Goal: Navigation & Orientation: Find specific page/section

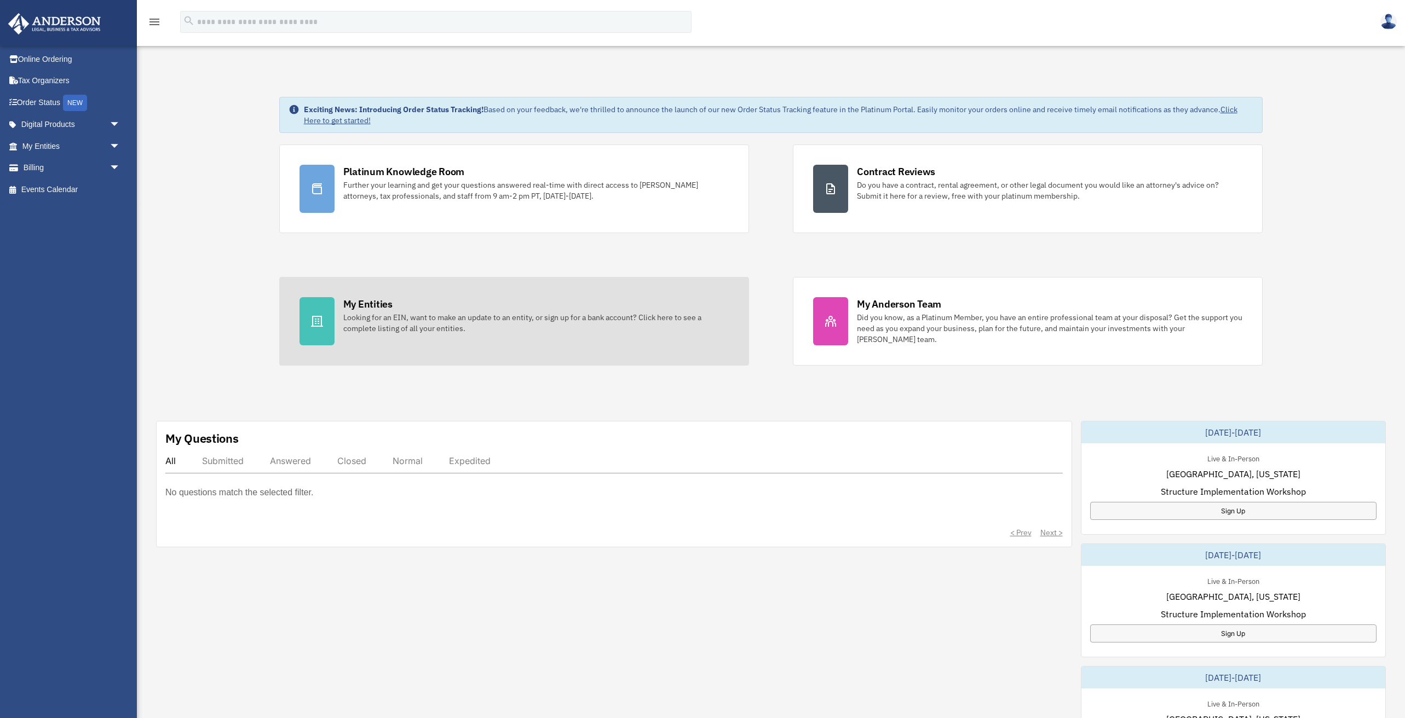
click at [649, 334] on link "My Entities Looking for an EIN, want to make an update to an entity, or sign up…" at bounding box center [514, 321] width 470 height 89
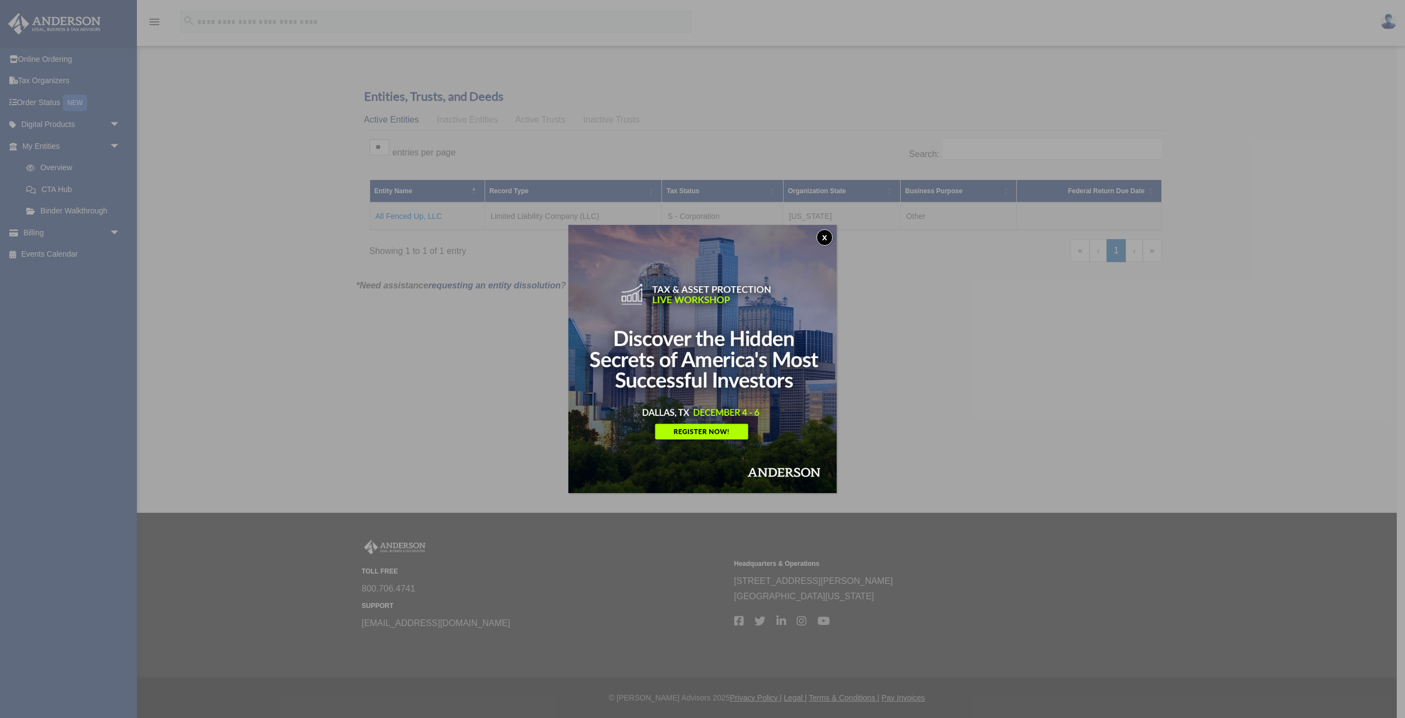
click at [832, 237] on button "x" at bounding box center [824, 237] width 16 height 16
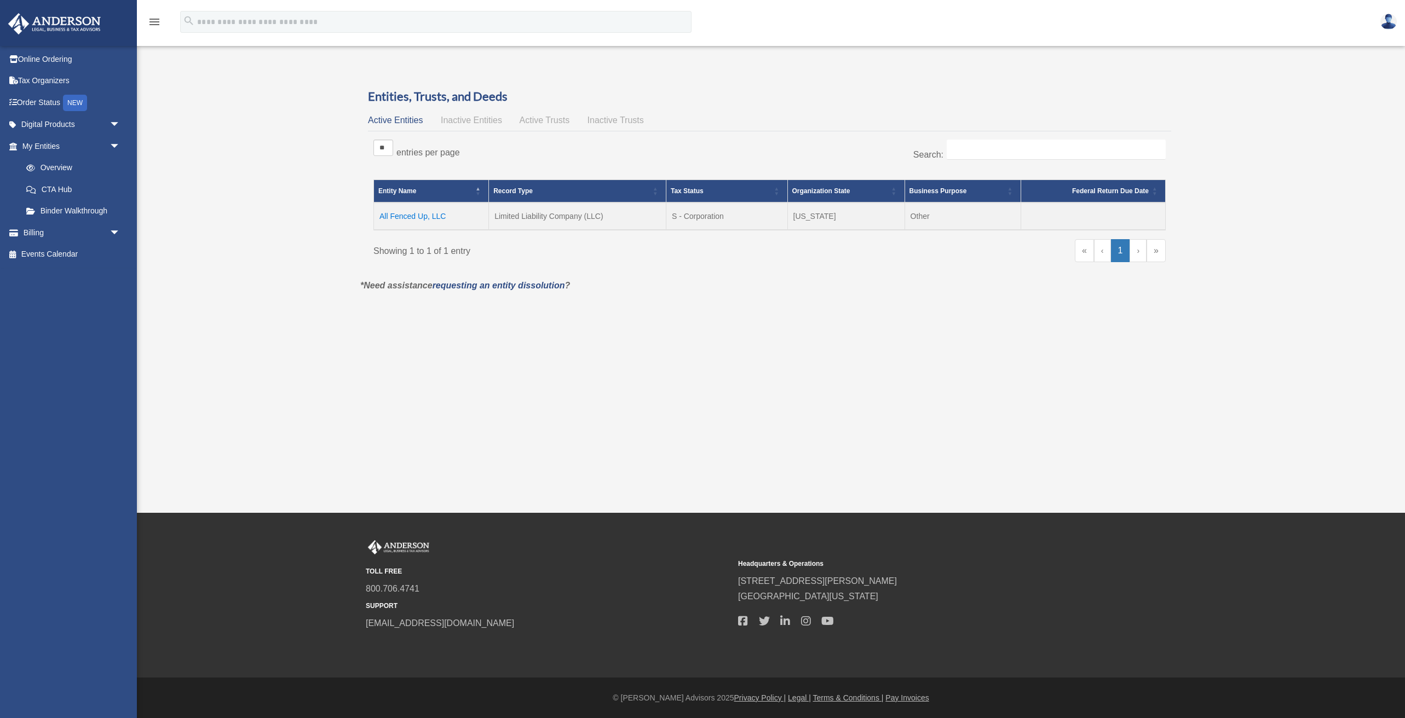
click at [416, 216] on td "All Fenced Up, LLC" at bounding box center [431, 216] width 115 height 27
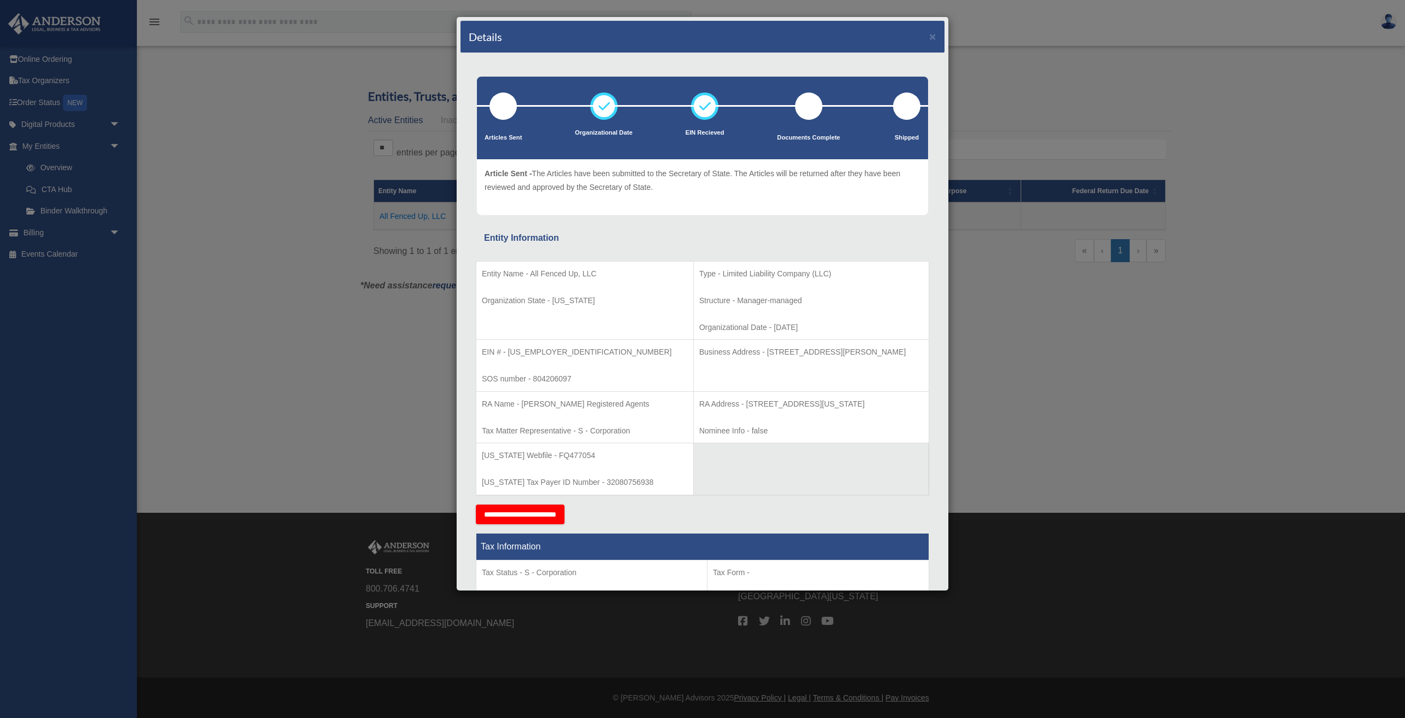
click at [293, 353] on div "Details × Articles Sent Organizational Date" at bounding box center [702, 359] width 1405 height 718
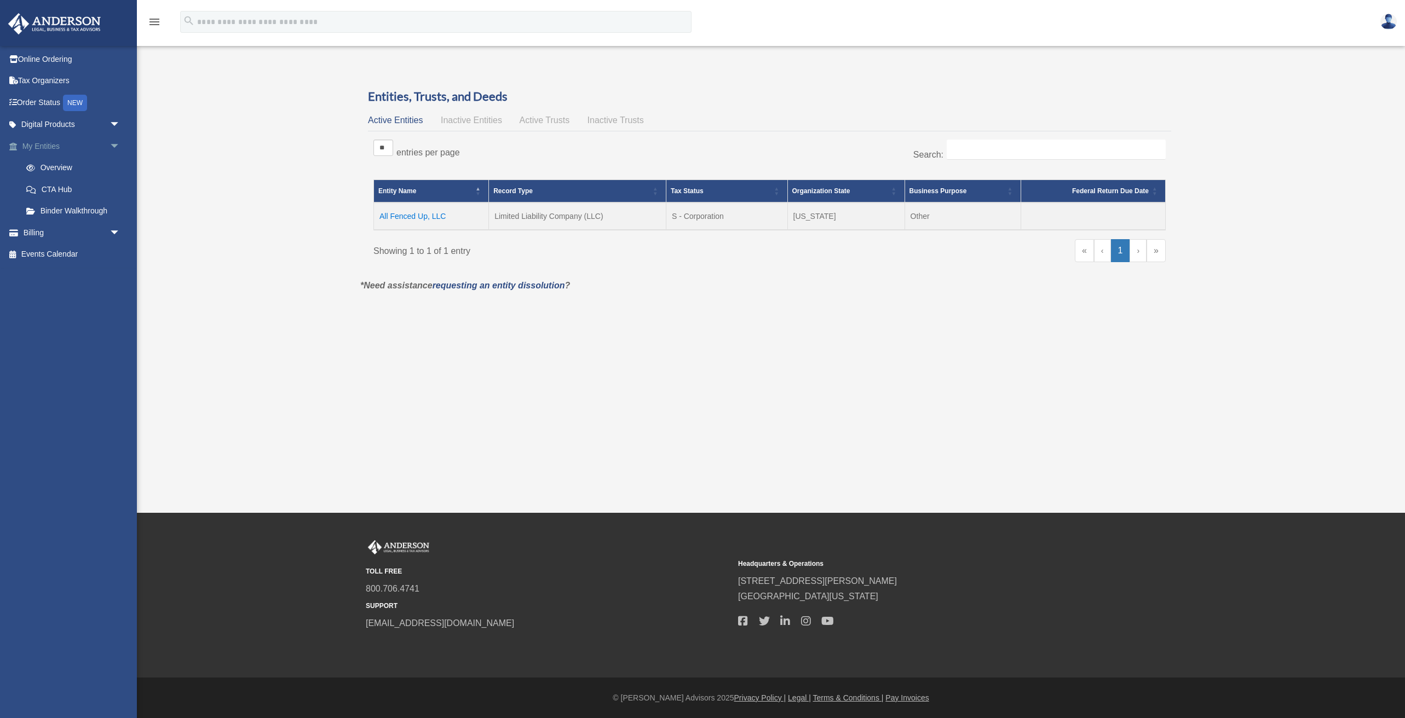
click at [45, 148] on link "My Entities arrow_drop_down" at bounding box center [72, 146] width 129 height 22
click at [47, 163] on link "Overview" at bounding box center [76, 168] width 122 height 22
click at [89, 209] on link "Binder Walkthrough" at bounding box center [76, 211] width 122 height 22
click at [71, 207] on link "Binder Walkthrough" at bounding box center [76, 211] width 122 height 22
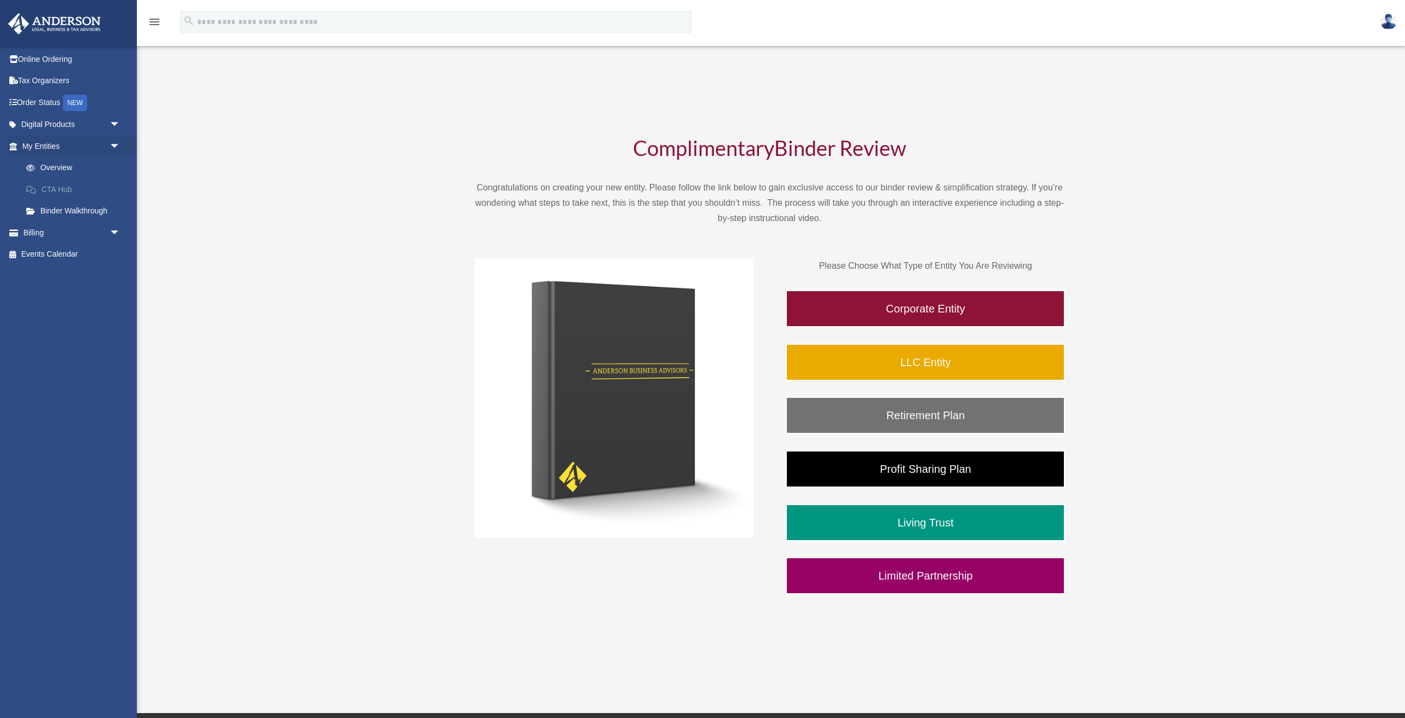
click at [78, 188] on link "CTA Hub" at bounding box center [76, 189] width 122 height 22
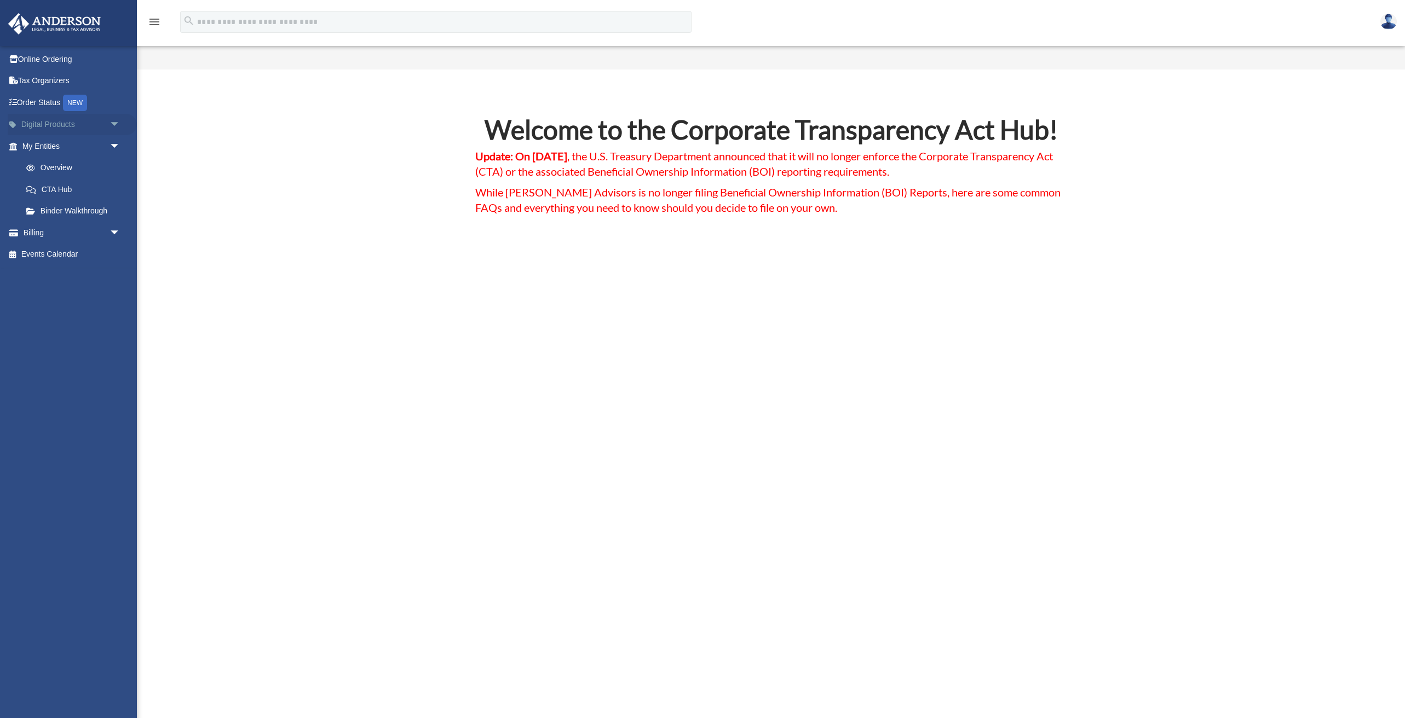
click at [47, 127] on link "Digital Products arrow_drop_down" at bounding box center [72, 125] width 129 height 22
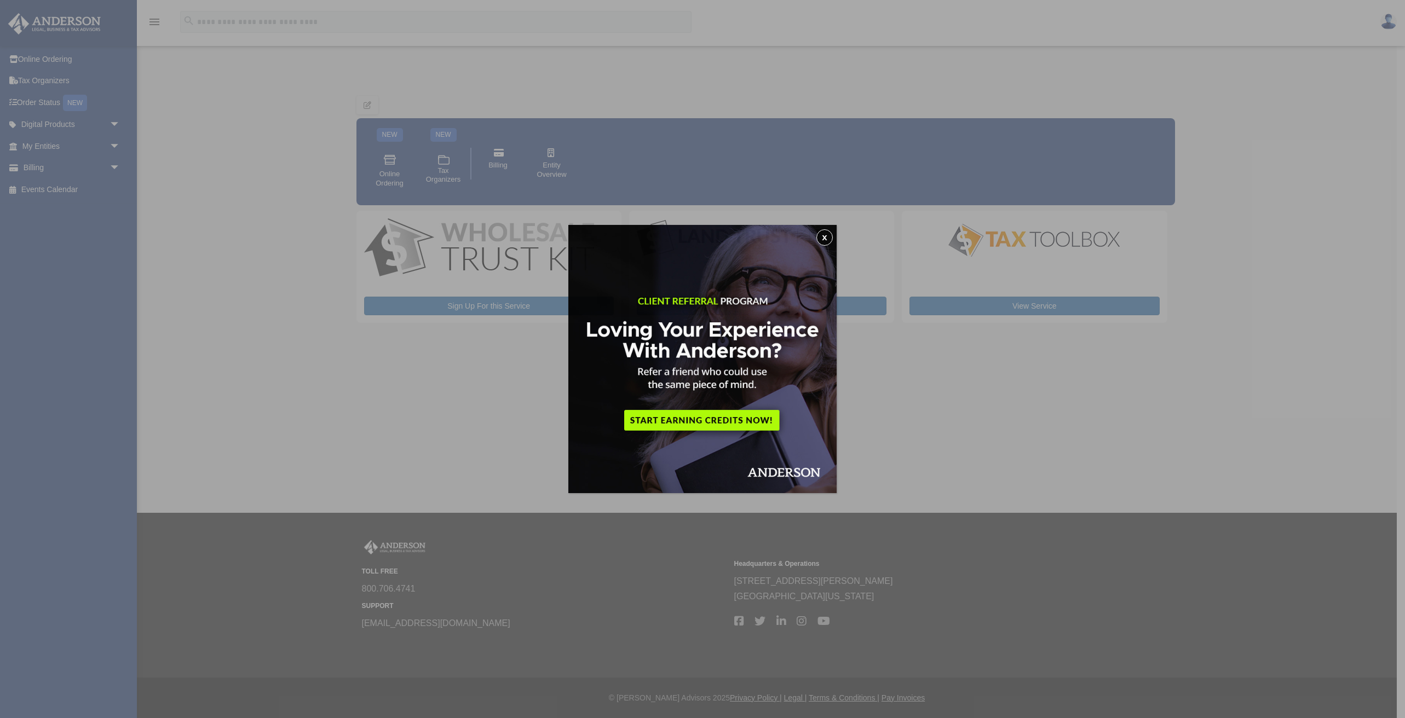
click at [44, 89] on div "x" at bounding box center [702, 359] width 1405 height 718
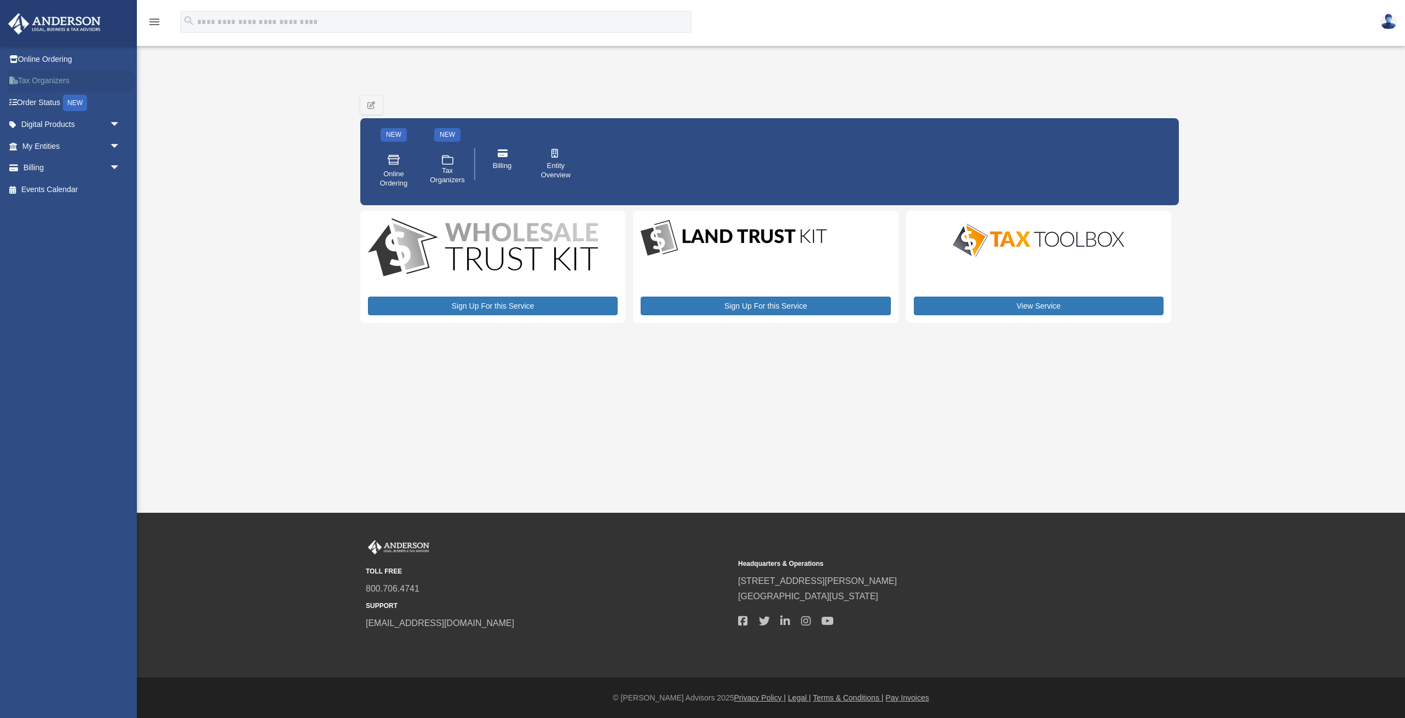
click at [56, 83] on link "Tax Organizers" at bounding box center [72, 81] width 129 height 22
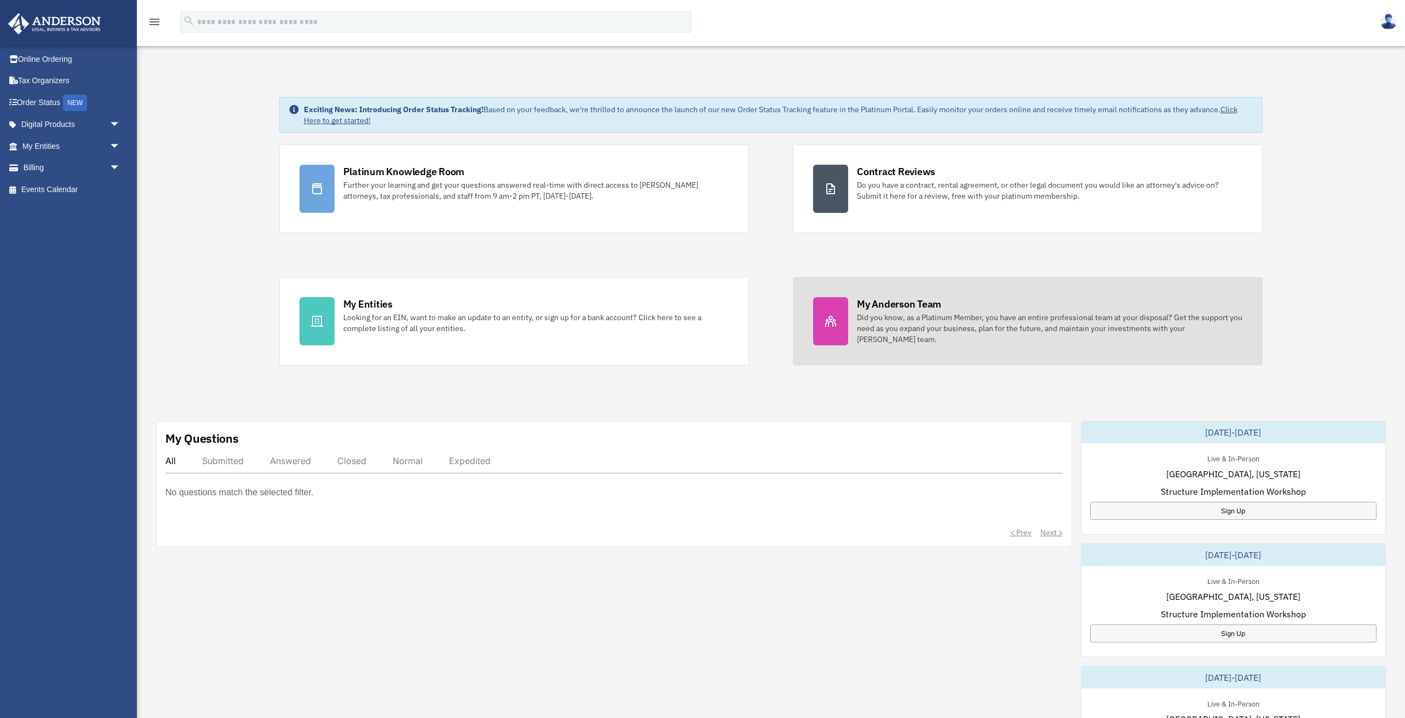
click at [904, 308] on div "My Anderson Team" at bounding box center [899, 304] width 84 height 14
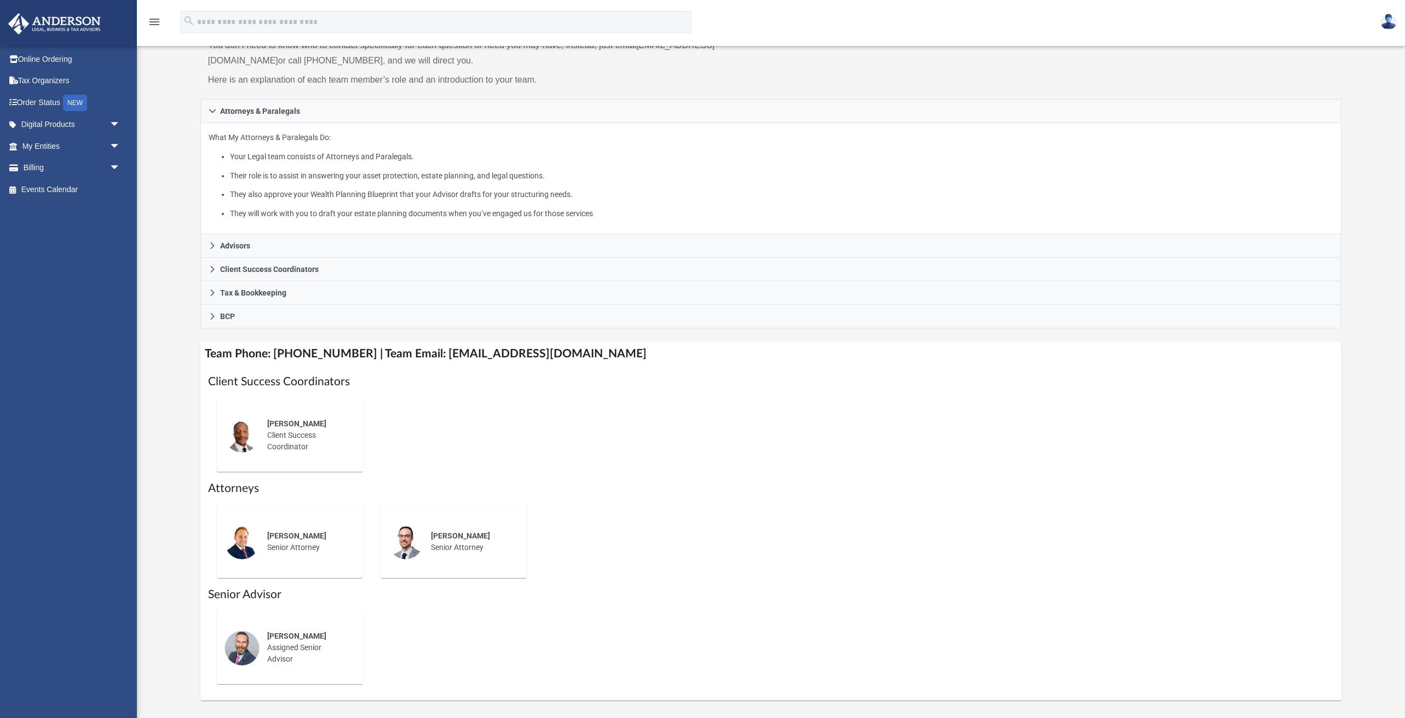
scroll to position [94, 0]
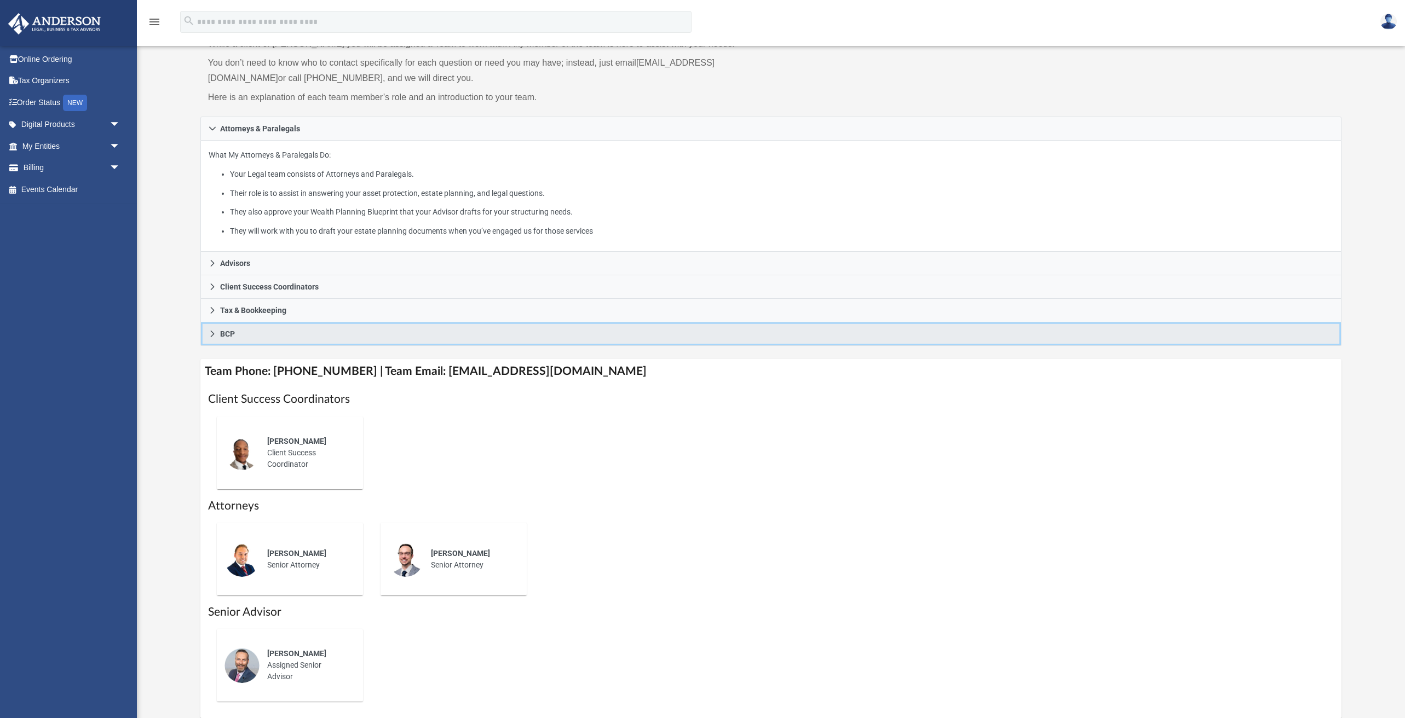
click at [215, 330] on icon at bounding box center [213, 334] width 8 height 8
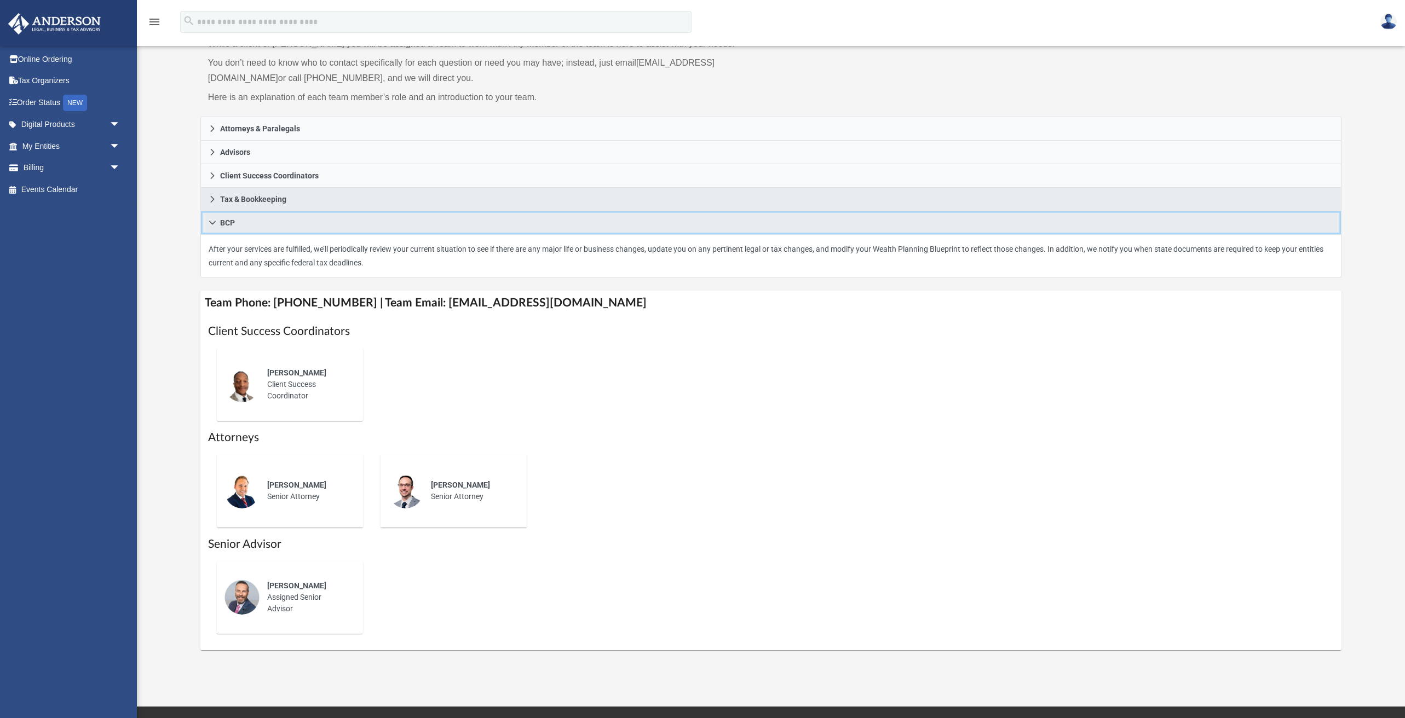
scroll to position [99, 1]
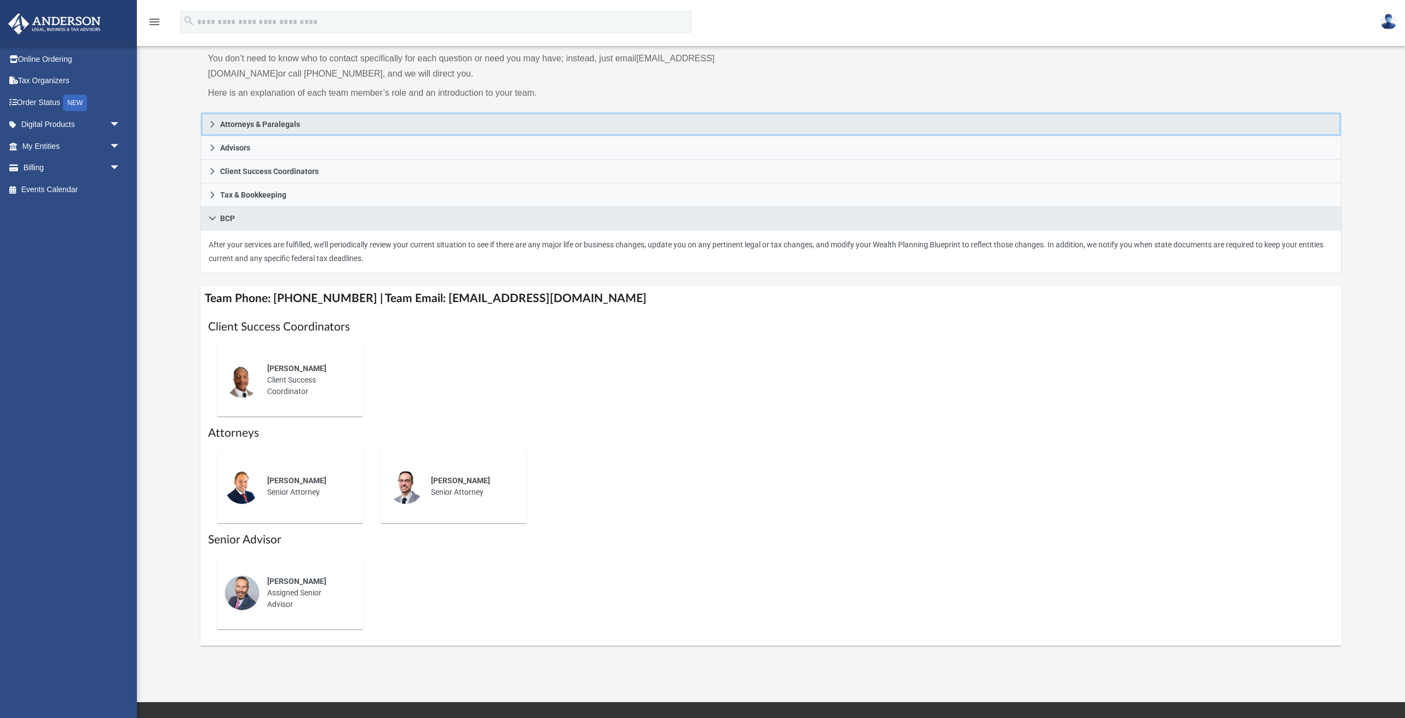
click at [212, 123] on icon at bounding box center [213, 124] width 8 height 8
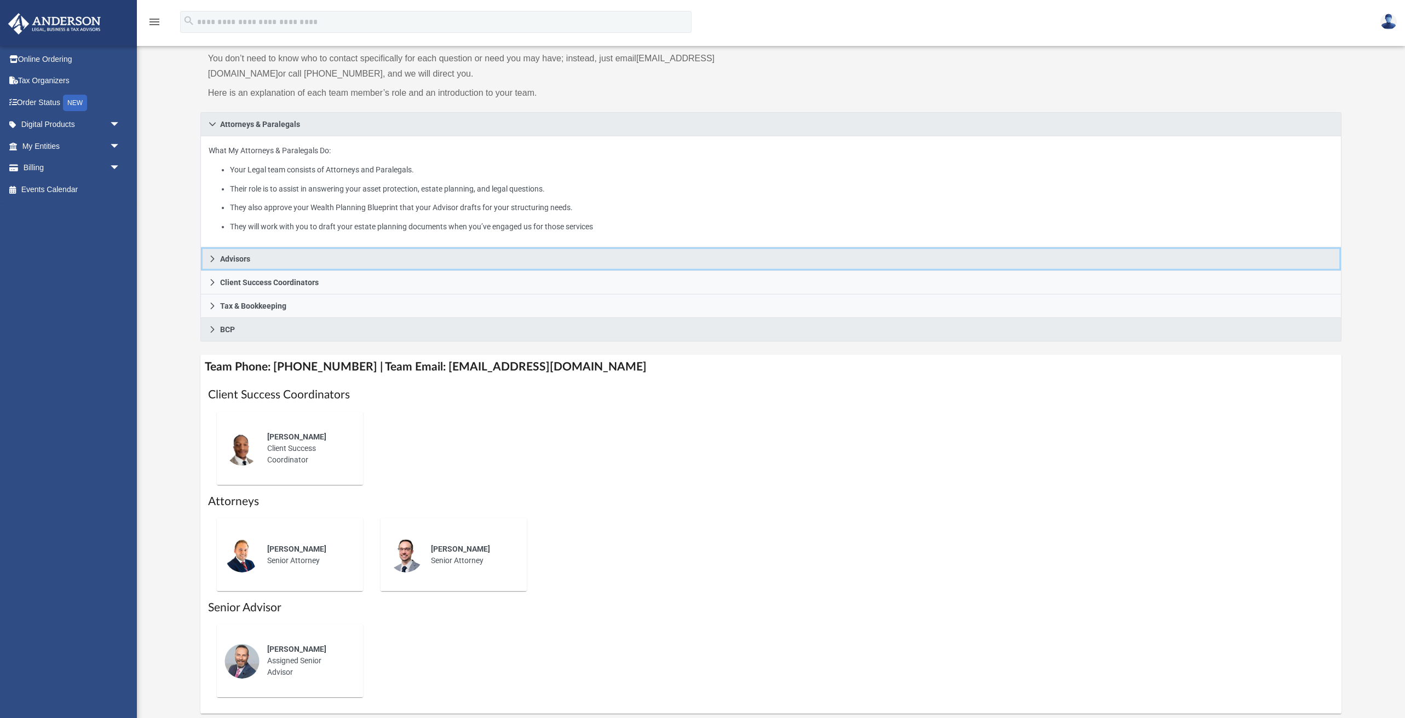
click at [214, 255] on icon at bounding box center [213, 259] width 8 height 8
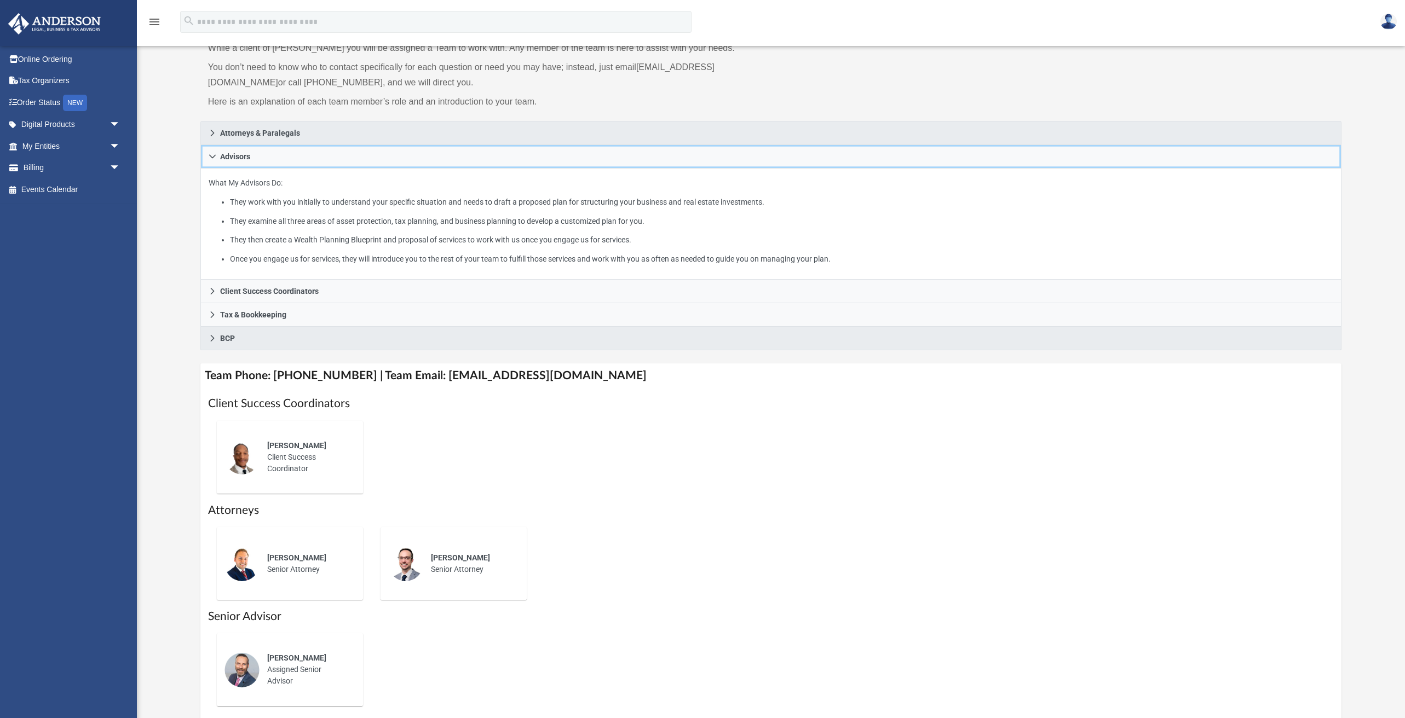
scroll to position [90, 0]
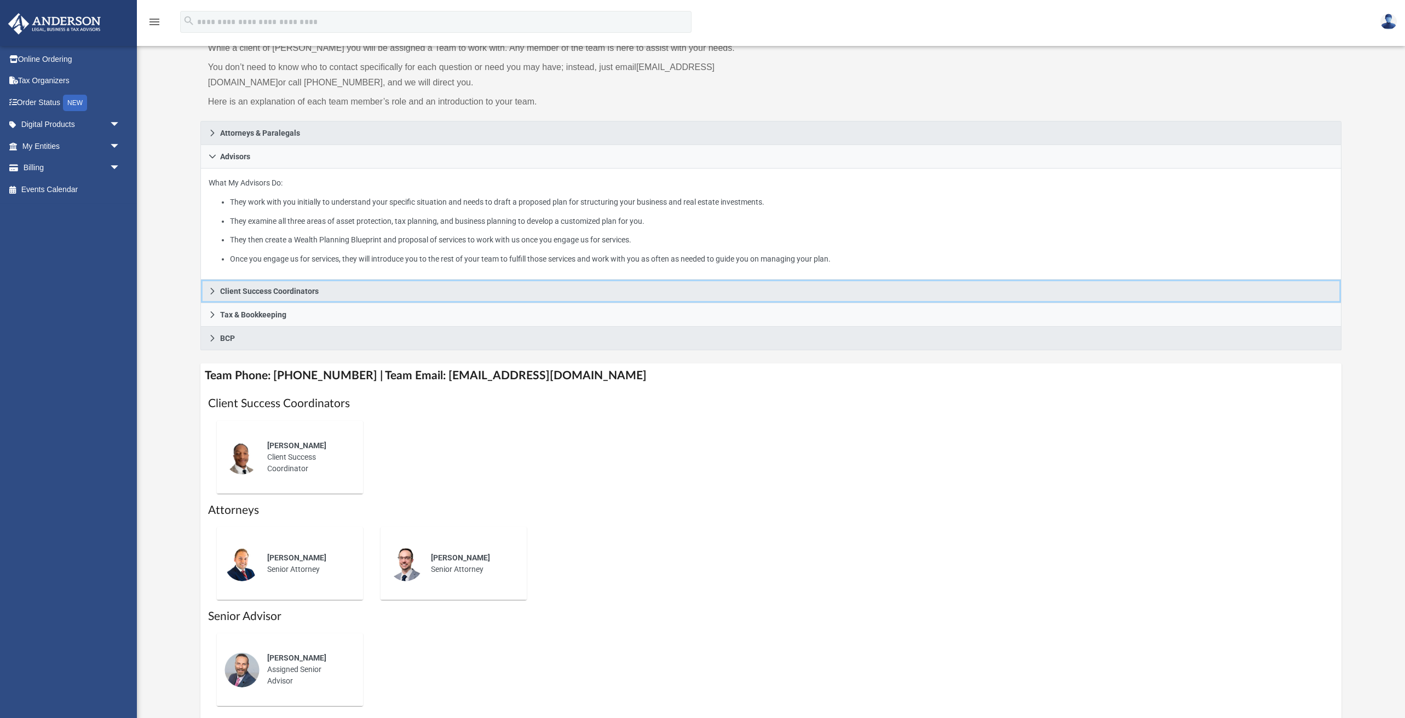
click at [217, 290] on link "Client Success Coordinators" at bounding box center [770, 292] width 1141 height 24
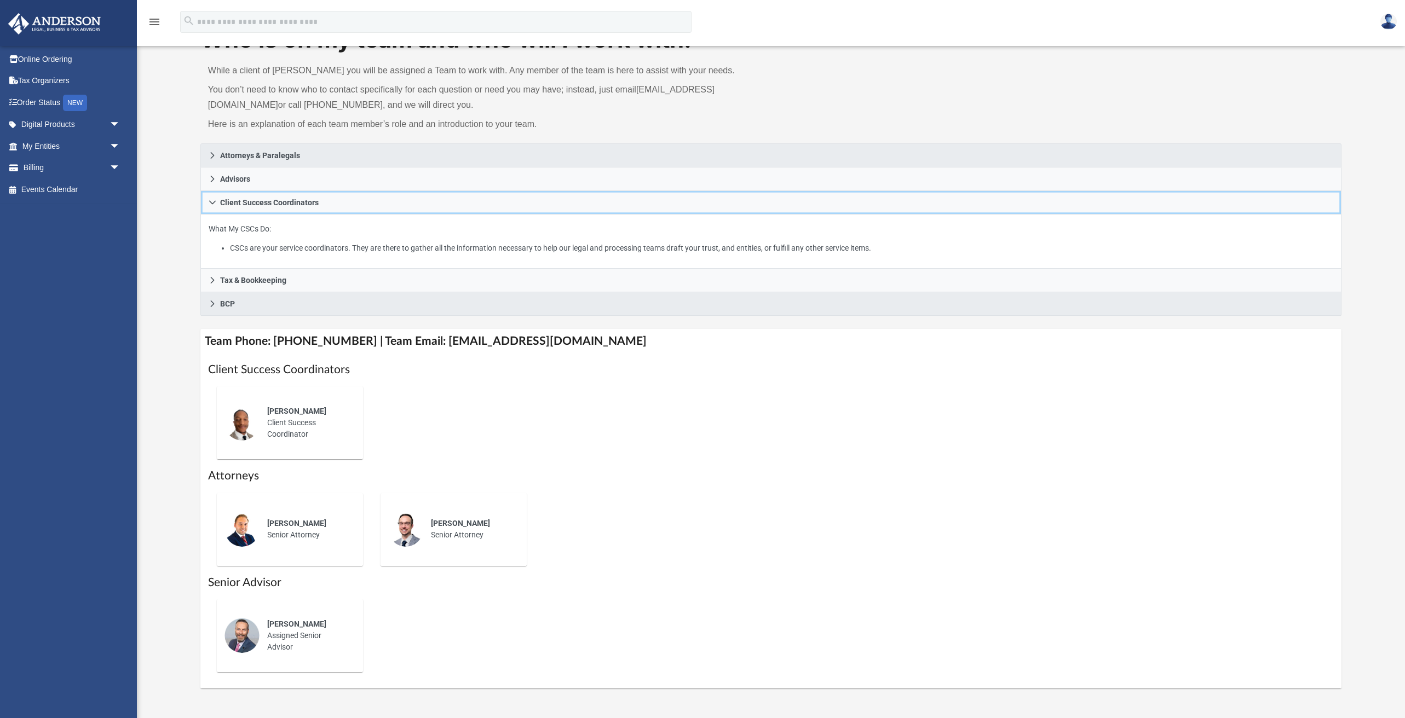
scroll to position [62, 0]
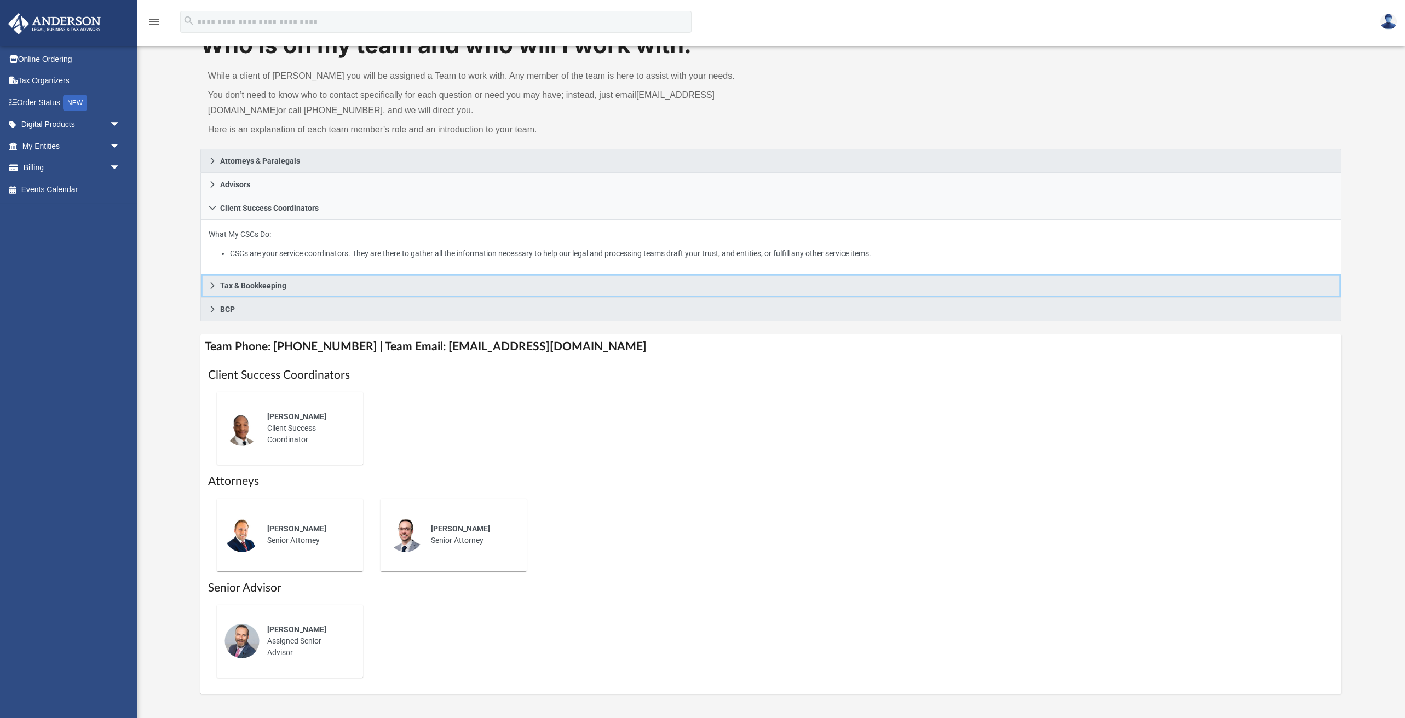
click at [218, 279] on link "Tax & Bookkeeping" at bounding box center [770, 286] width 1141 height 24
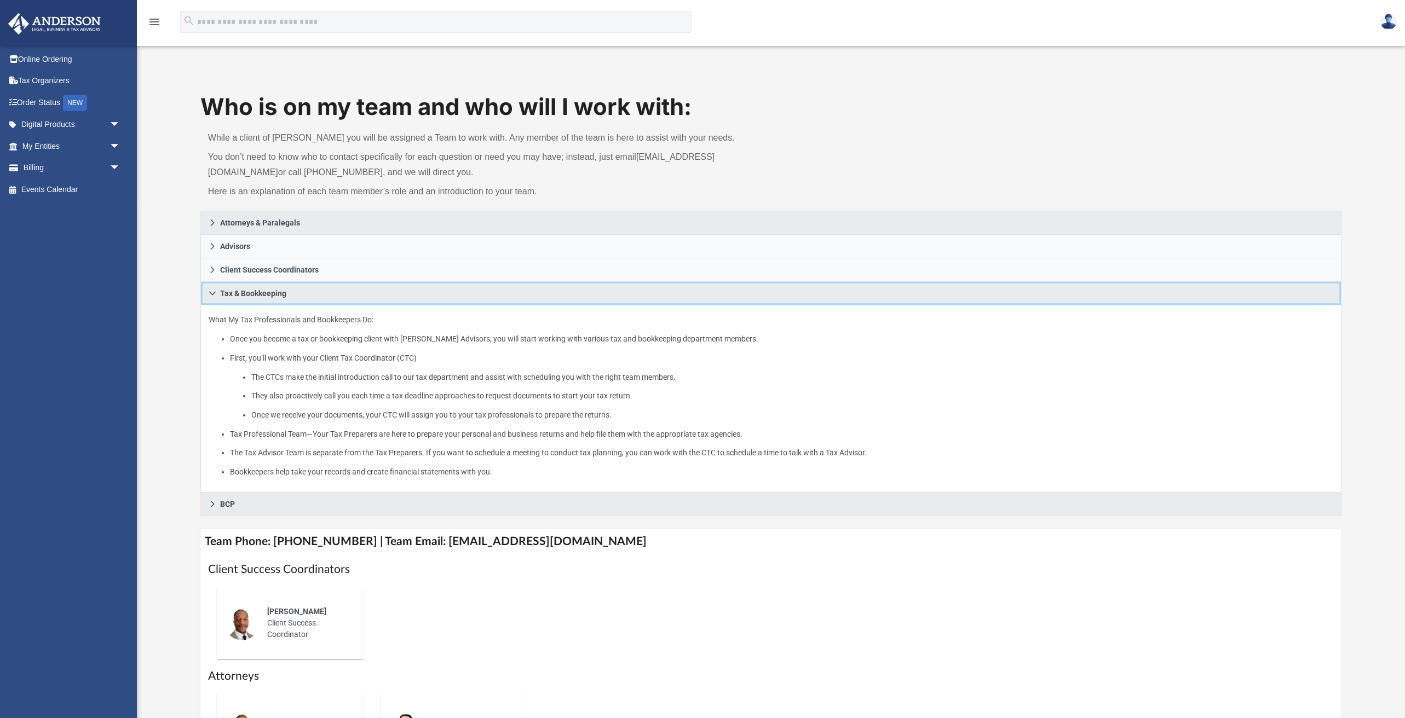
scroll to position [0, 0]
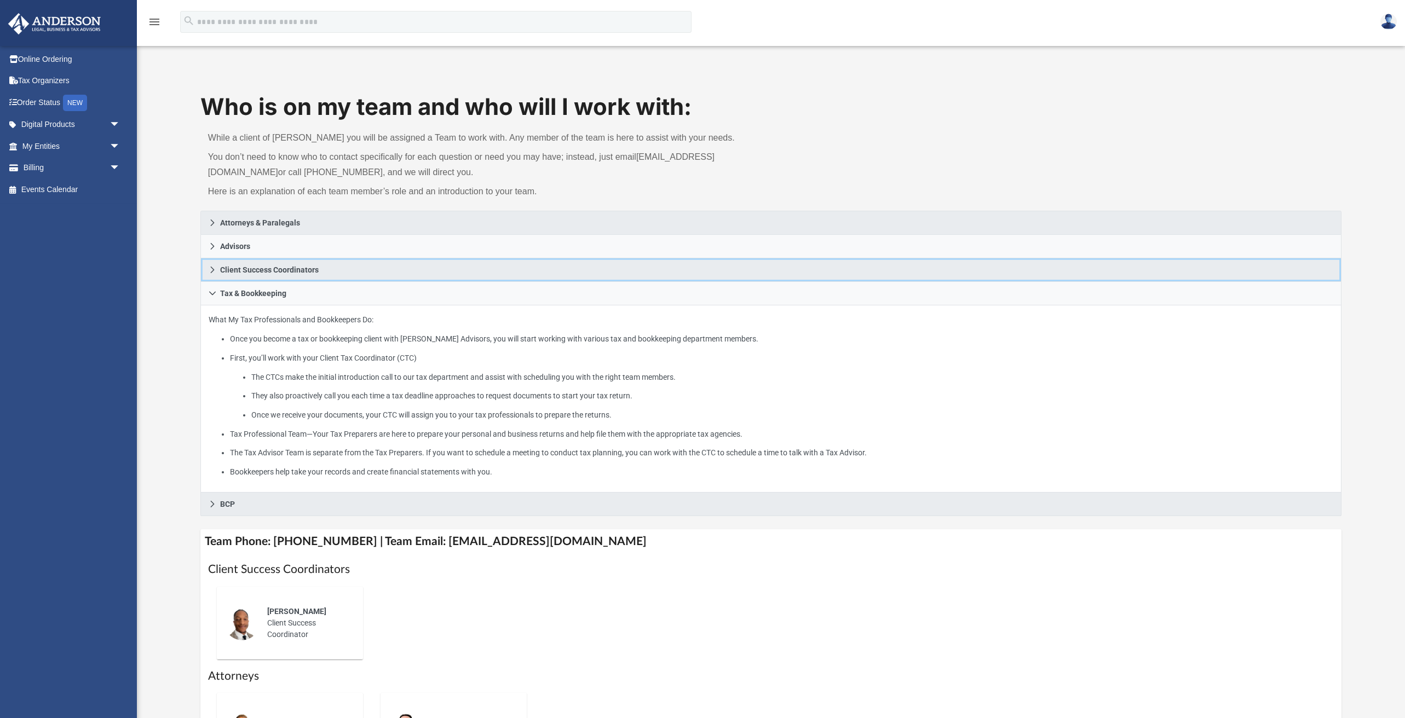
click at [214, 273] on icon at bounding box center [213, 270] width 8 height 8
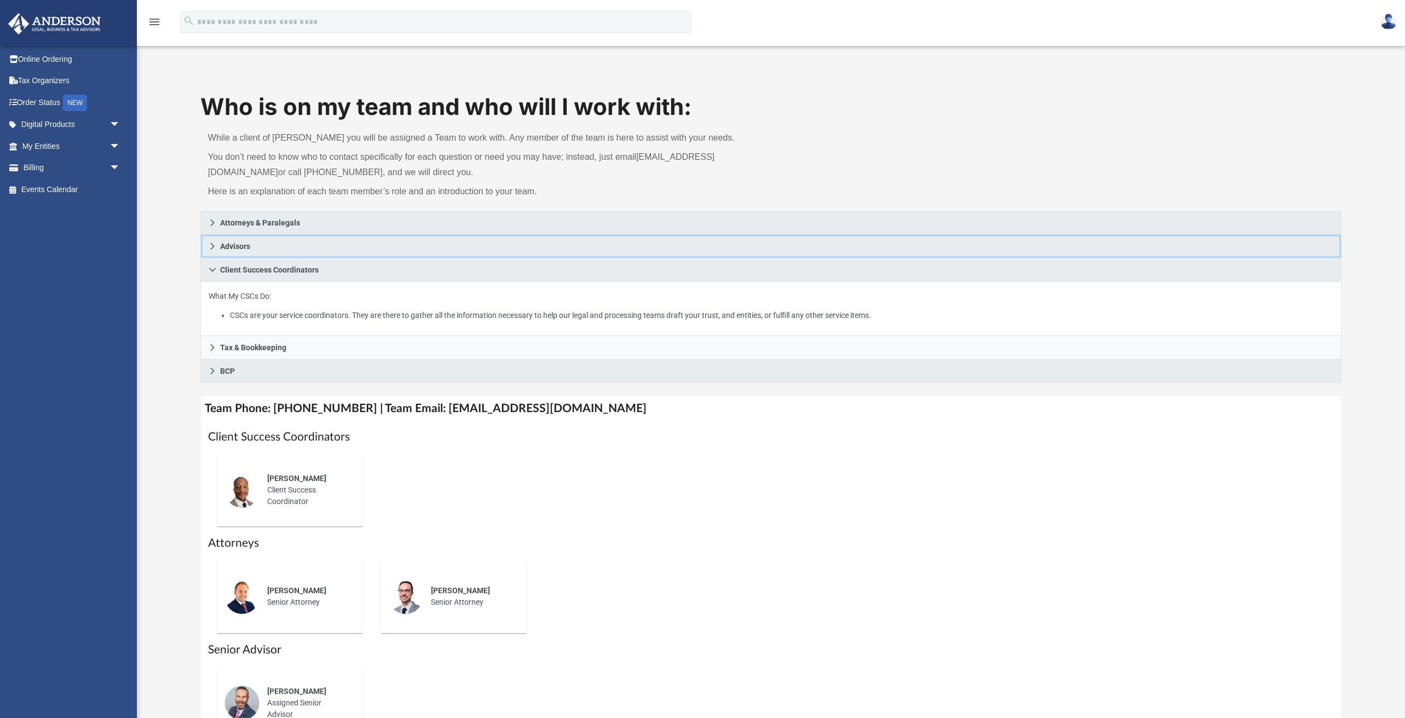
click at [224, 250] on span "Advisors" at bounding box center [235, 247] width 30 height 8
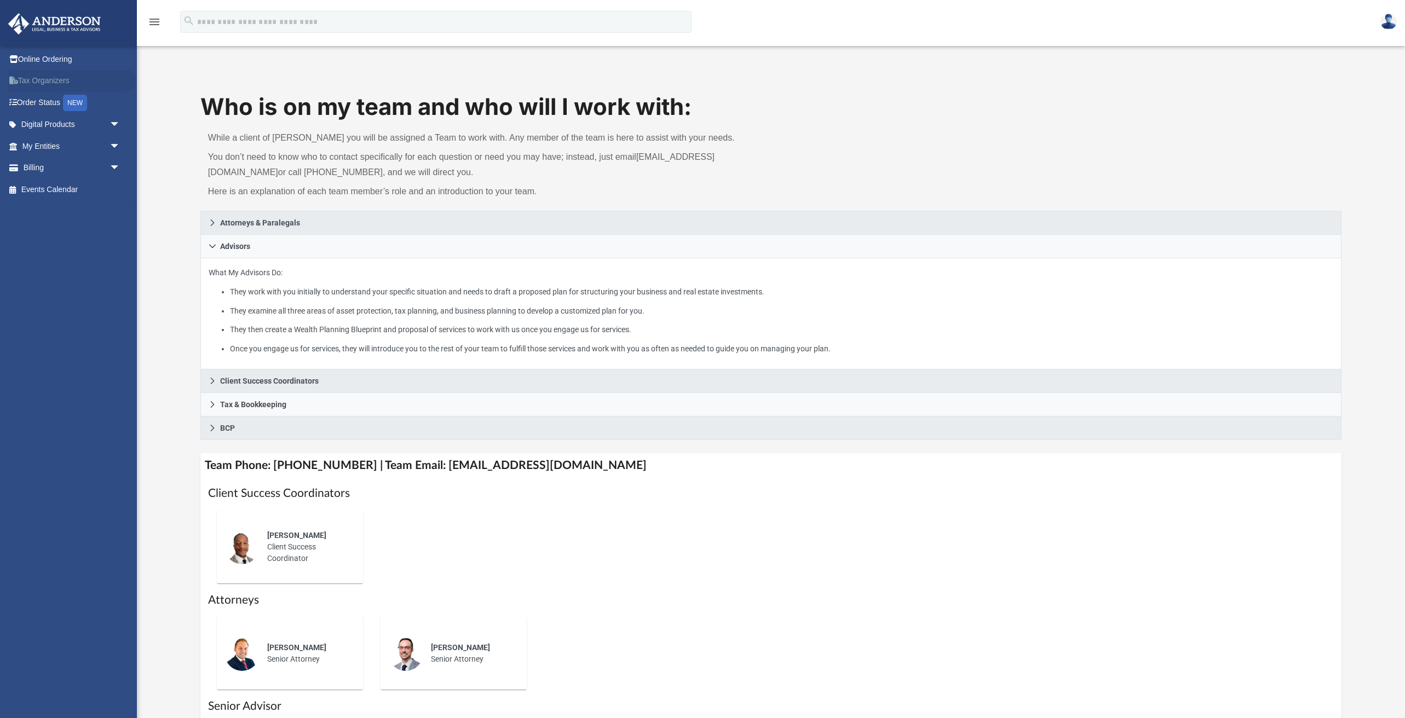
click at [48, 79] on link "Tax Organizers" at bounding box center [72, 81] width 129 height 22
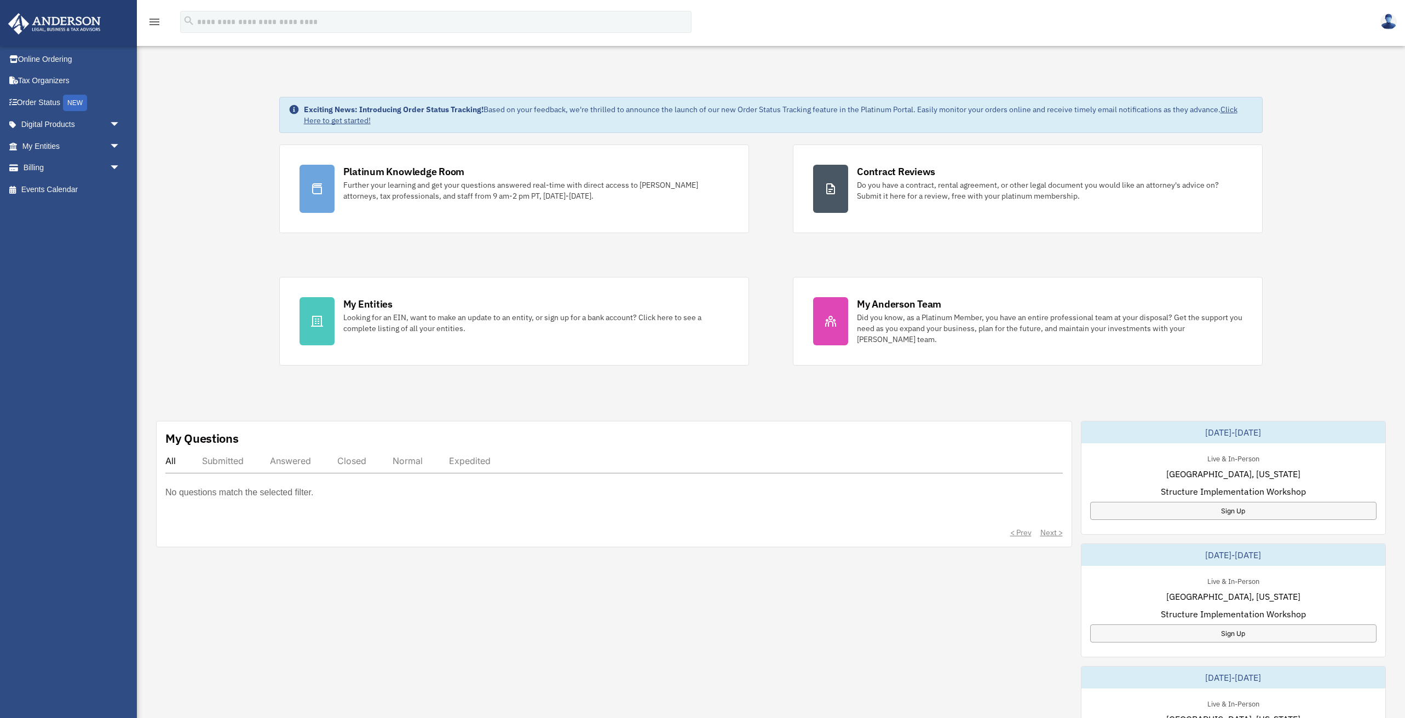
click at [337, 120] on link "Click Here to get started!" at bounding box center [770, 115] width 933 height 21
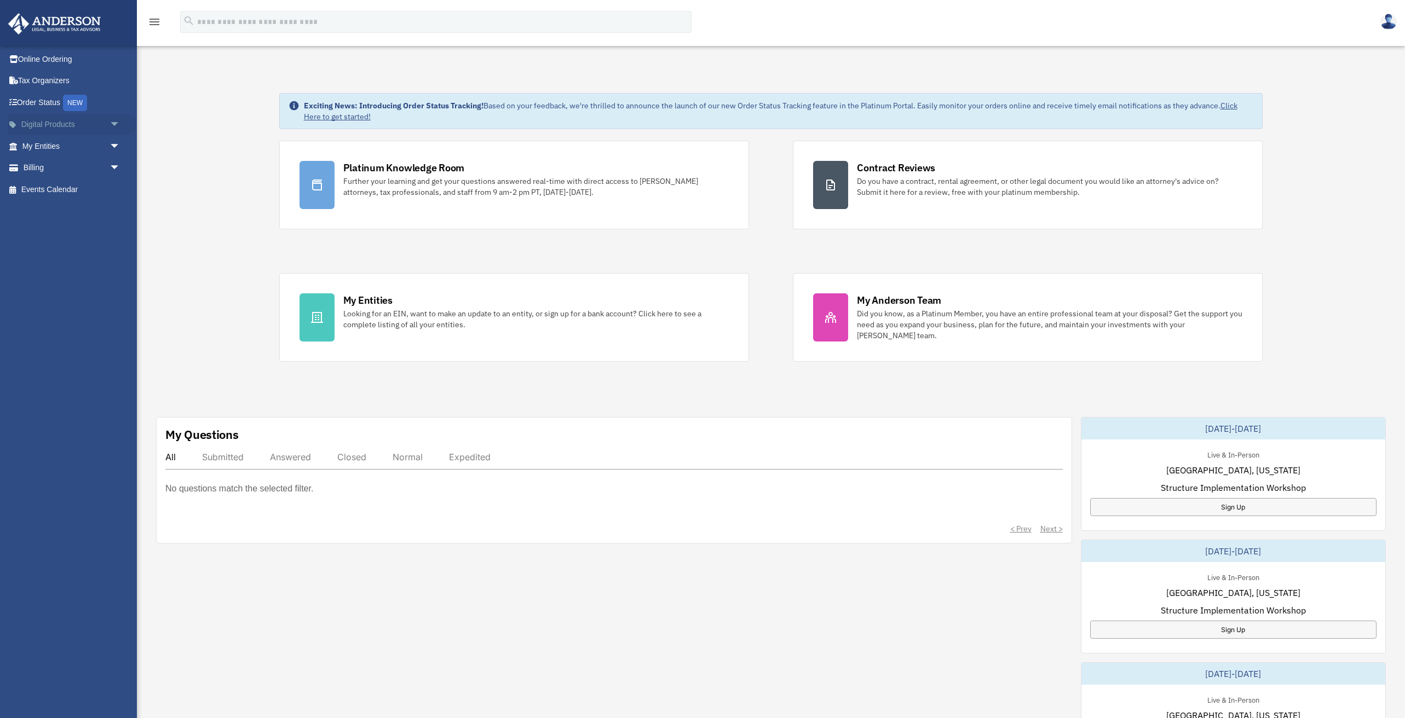
click at [31, 120] on link "Digital Products arrow_drop_down" at bounding box center [72, 125] width 129 height 22
click at [113, 122] on span "arrow_drop_down" at bounding box center [120, 125] width 22 height 22
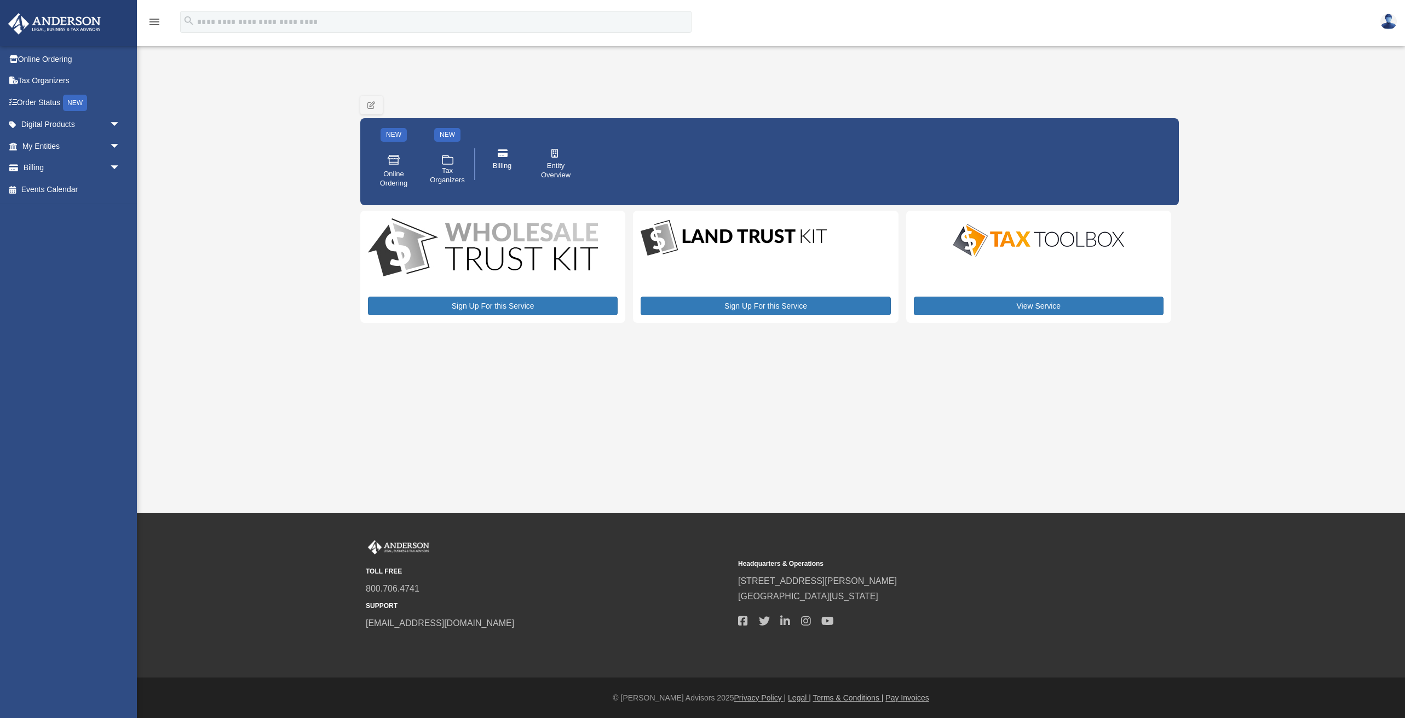
click at [79, 22] on img at bounding box center [54, 23] width 99 height 21
click at [156, 26] on icon "menu" at bounding box center [154, 21] width 13 height 13
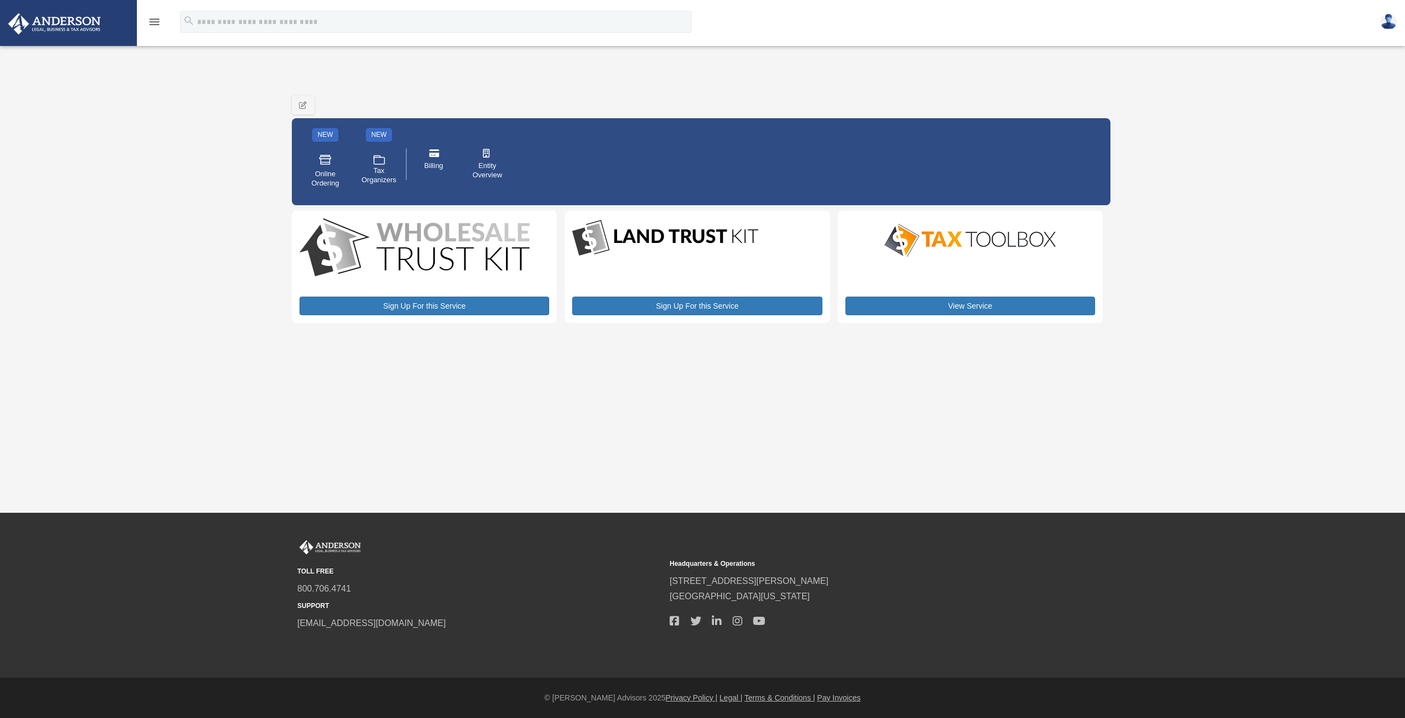
click at [156, 24] on icon "menu" at bounding box center [154, 21] width 13 height 13
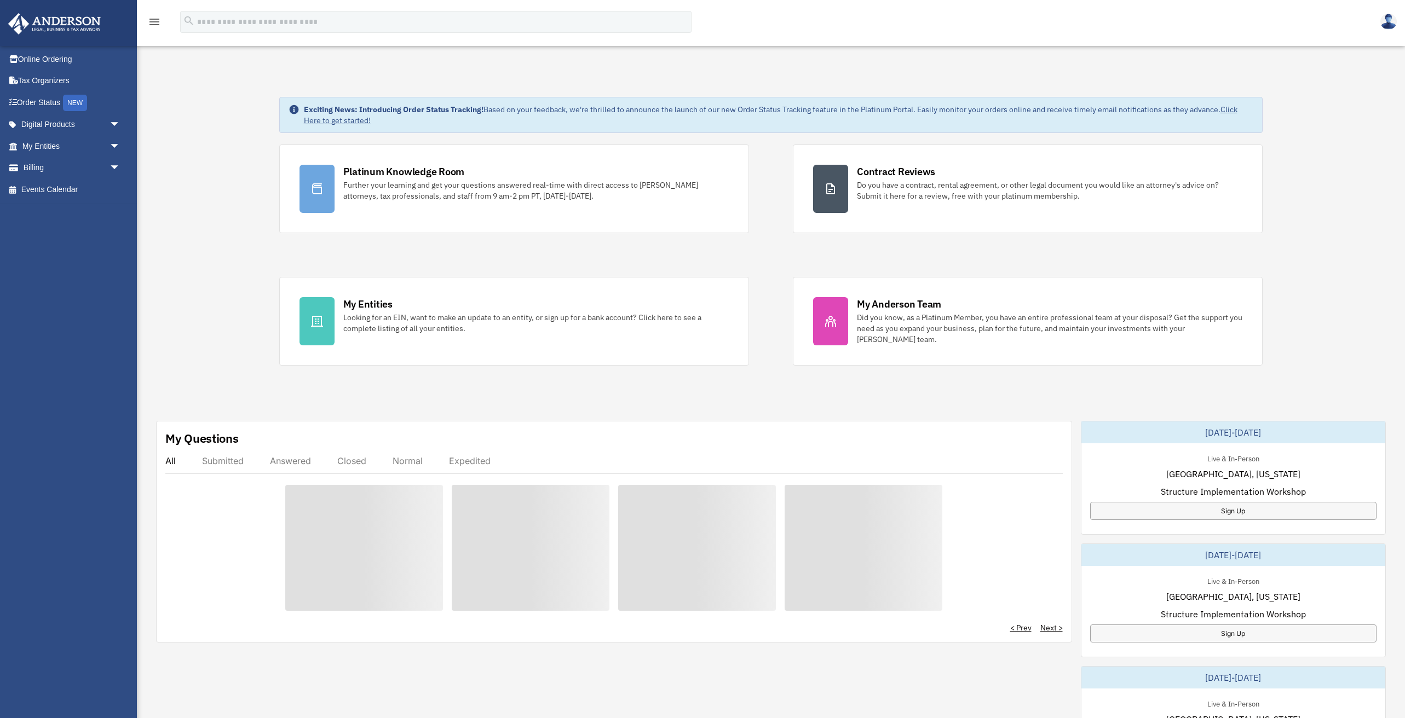
click at [157, 21] on icon "menu" at bounding box center [154, 21] width 13 height 13
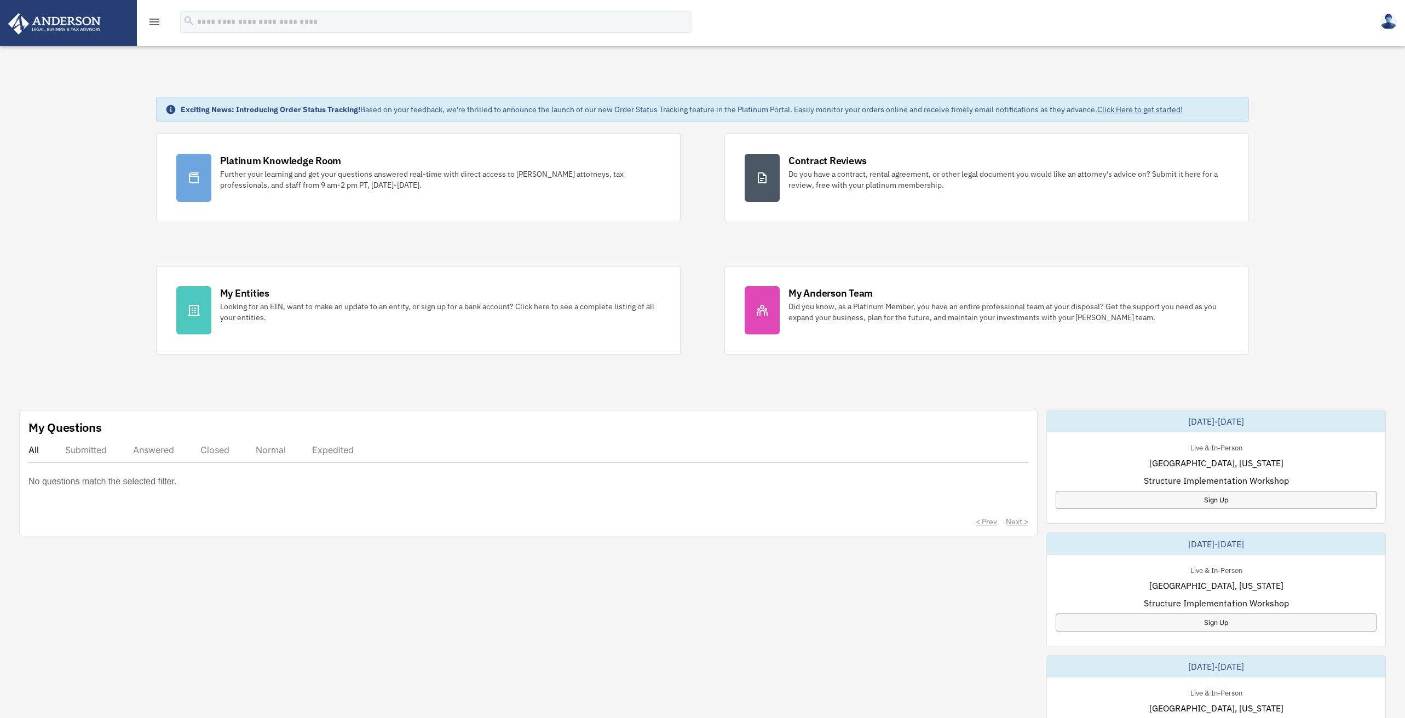
click at [155, 21] on icon "menu" at bounding box center [154, 21] width 13 height 13
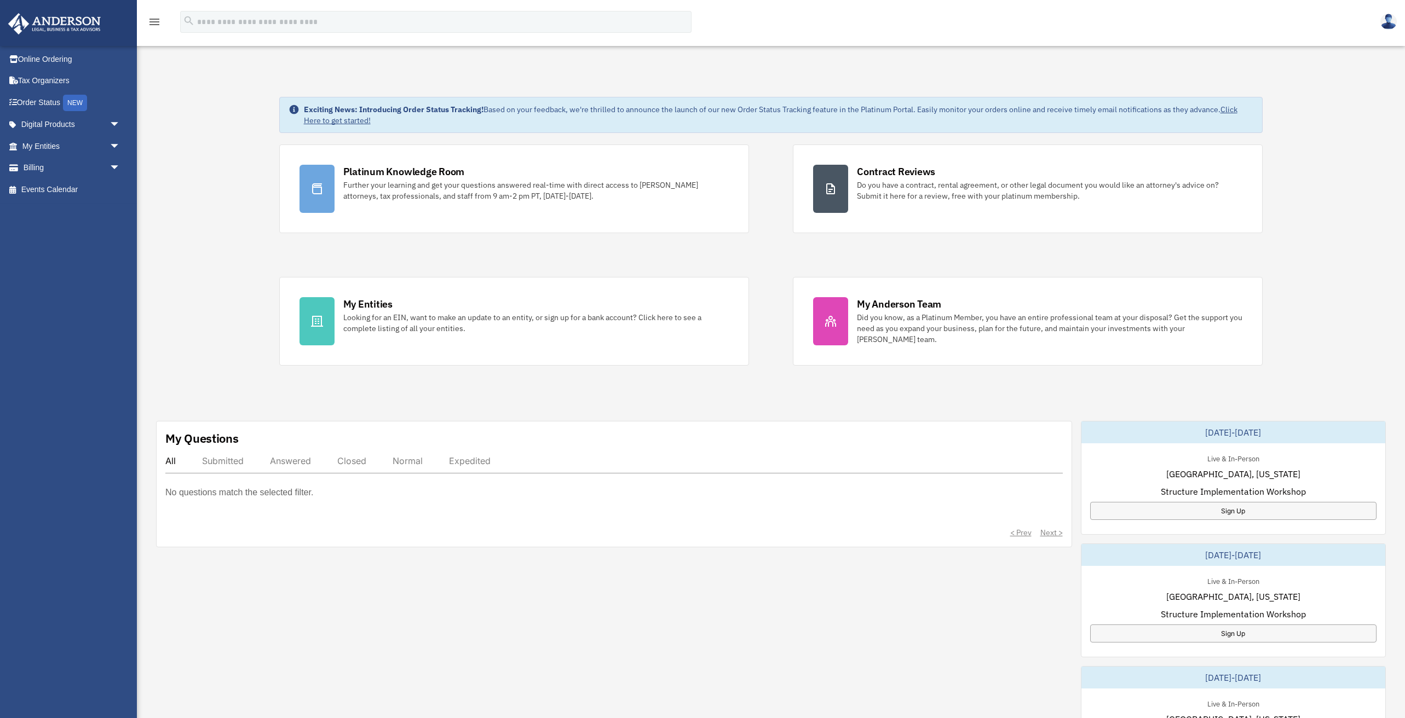
click at [1387, 21] on img at bounding box center [1388, 22] width 16 height 16
click at [1329, 49] on link "[EMAIL_ADDRESS][DOMAIN_NAME]" at bounding box center [1338, 56] width 118 height 32
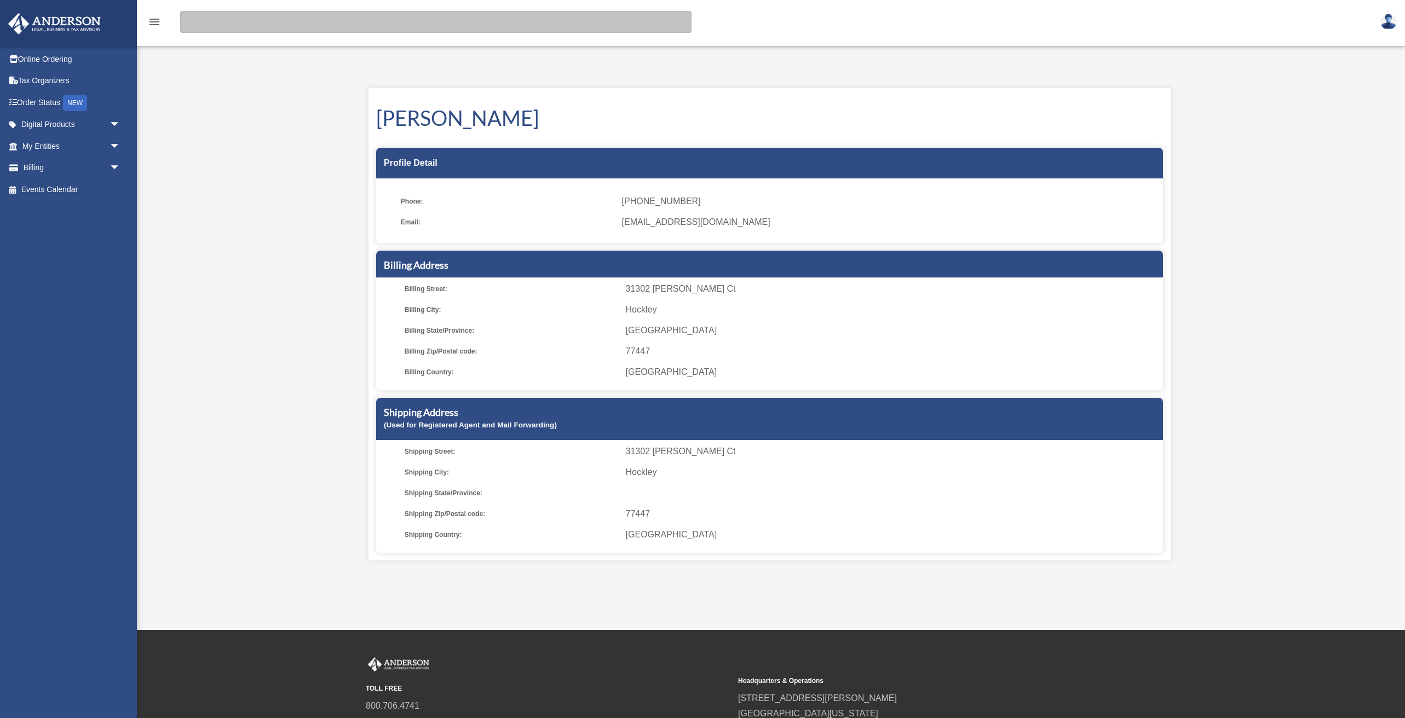
click at [451, 25] on input "search" at bounding box center [435, 22] width 511 height 22
